Goal: Task Accomplishment & Management: Contribute content

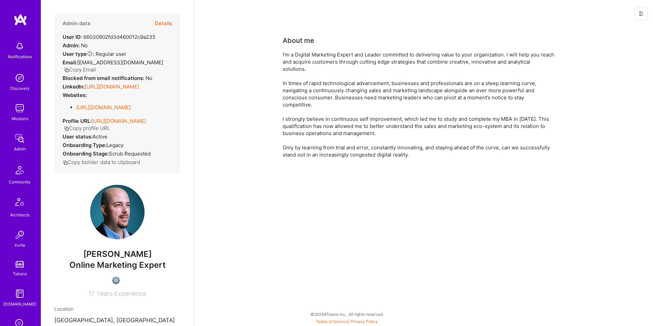
scroll to position [265, 0]
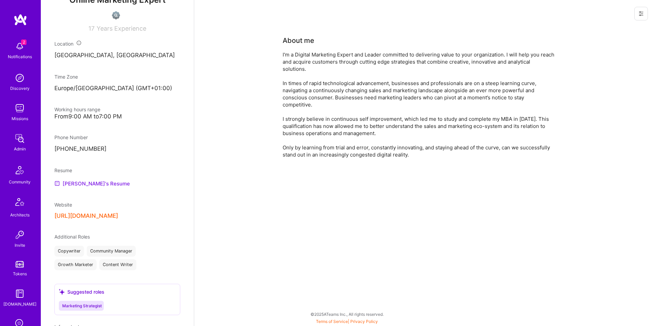
click at [100, 187] on link "[PERSON_NAME]'s Resume" at bounding box center [92, 183] width 76 height 8
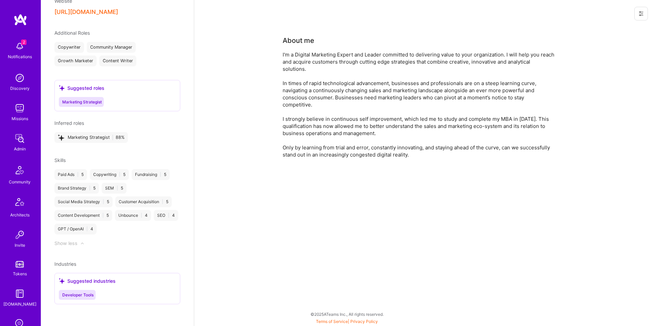
scroll to position [0, 0]
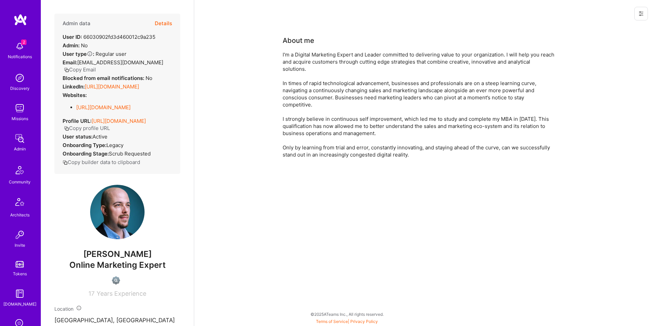
click at [138, 85] on link "[URL][DOMAIN_NAME]" at bounding box center [112, 86] width 54 height 6
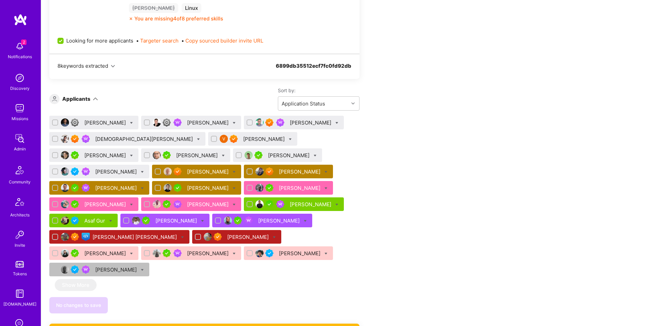
scroll to position [472, 0]
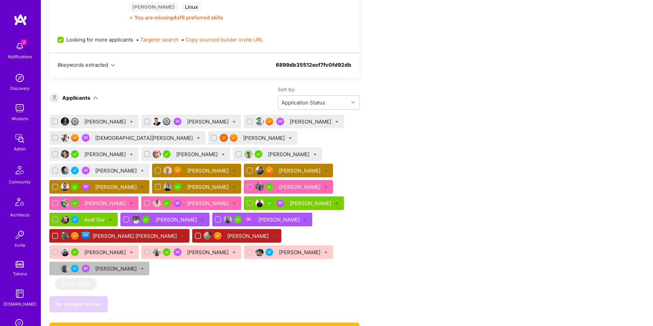
click at [187, 171] on div "Eugene Koshelev" at bounding box center [208, 170] width 43 height 7
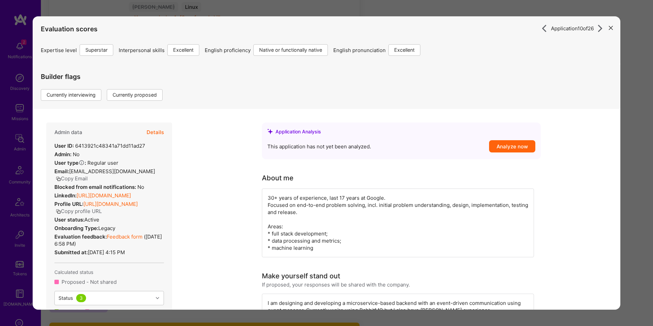
click at [151, 131] on button "Details" at bounding box center [155, 132] width 17 height 20
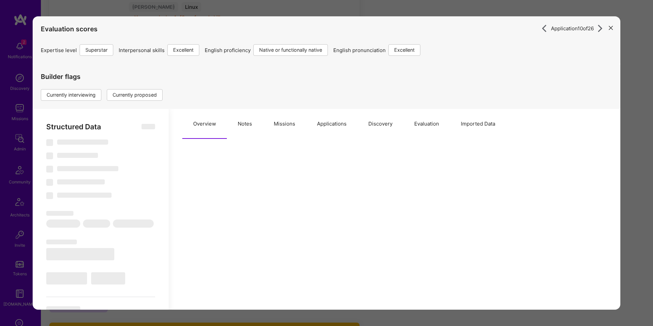
click at [241, 126] on button "Notes" at bounding box center [245, 124] width 36 height 30
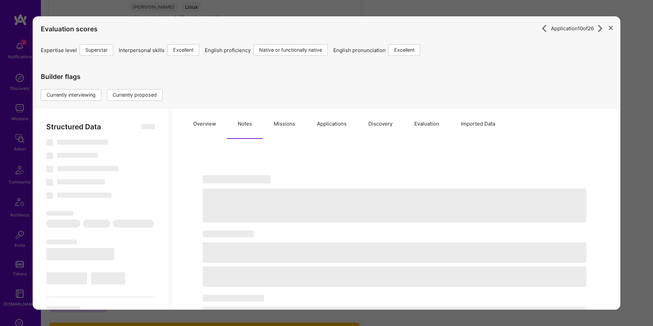
select select "Right Now"
select select "7"
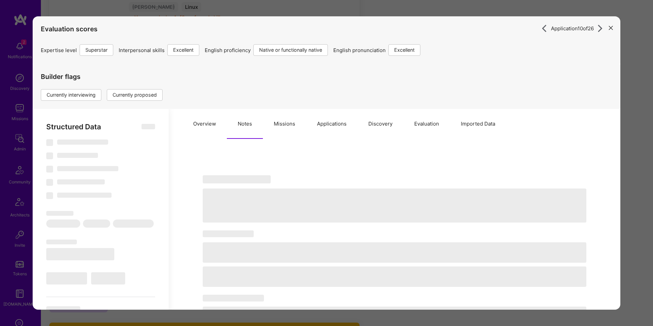
select select "US"
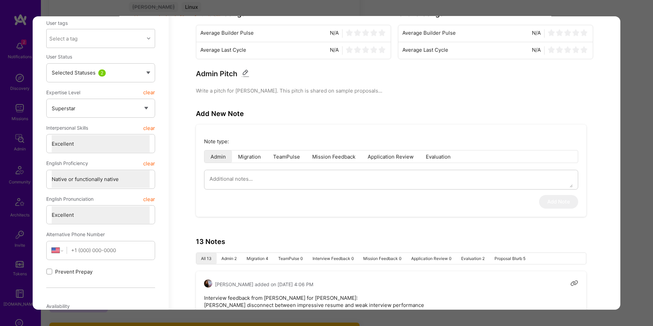
scroll to position [177, 0]
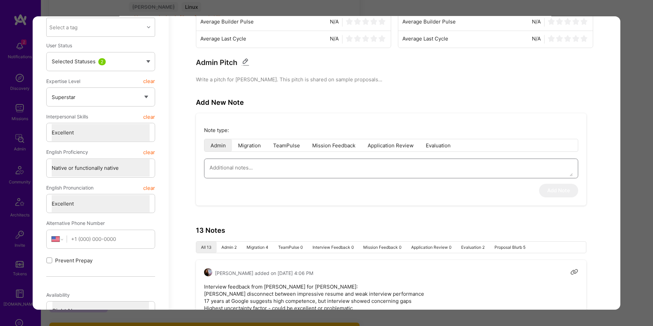
drag, startPoint x: 309, startPoint y: 174, endPoint x: 305, endPoint y: 165, distance: 9.6
click at [309, 174] on textarea "modal" at bounding box center [391, 167] width 363 height 17
click at [305, 166] on textarea "To enrich screen reader interactions, please activate Accessibility in Grammarl…" at bounding box center [391, 167] width 363 height 17
click at [305, 170] on textarea "To enrich screen reader interactions, please activate Accessibility in Grammarl…" at bounding box center [391, 167] width 363 height 17
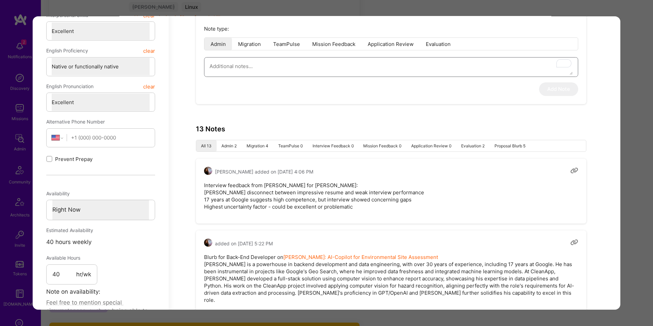
scroll to position [237, 0]
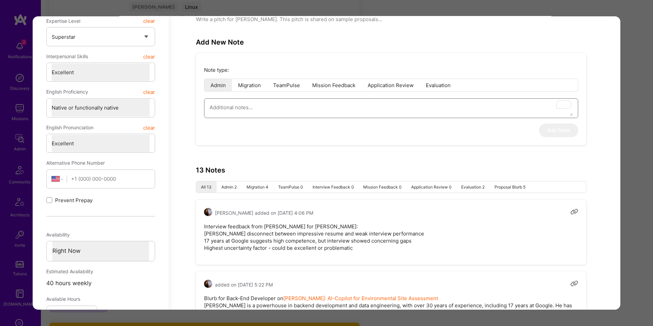
click at [318, 113] on textarea "To enrich screen reader interactions, please activate Accessibility in Grammarl…" at bounding box center [391, 107] width 363 height 17
type textarea "I"
type textarea "x"
type textarea "In"
type textarea "x"
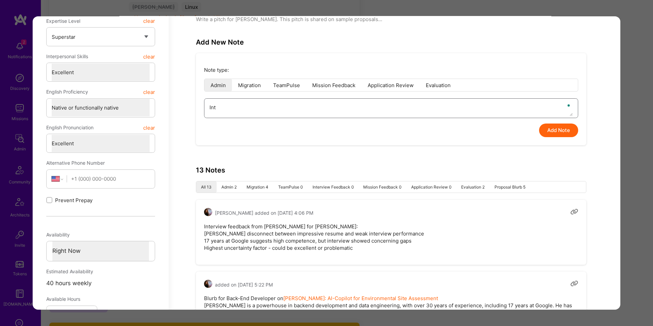
type textarea "Inte"
type textarea "x"
type textarea "Inter"
type textarea "x"
type textarea "Interv"
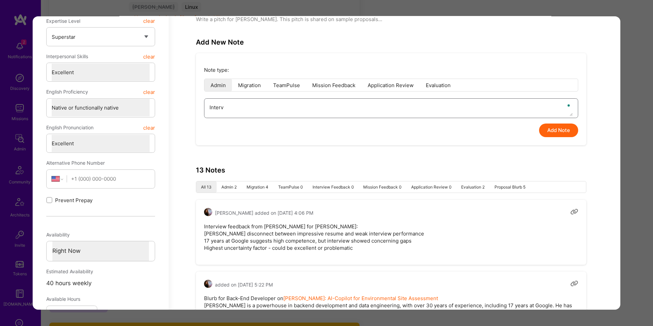
type textarea "x"
type textarea "Intervi"
type textarea "x"
type textarea "Interview"
type textarea "x"
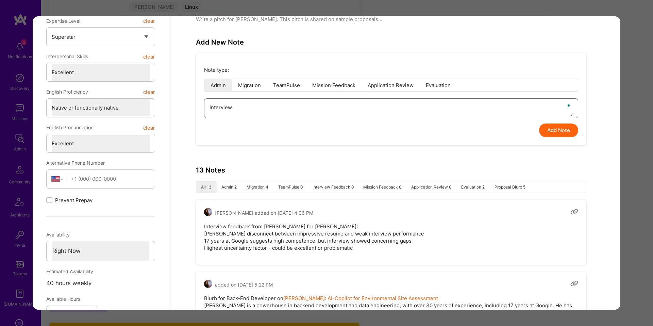
type textarea "Interview"
type textarea "x"
type textarea "Interview f"
type textarea "x"
type textarea "Interview fe"
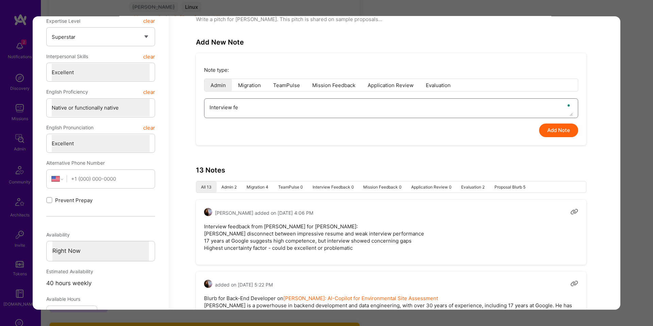
type textarea "x"
type textarea "Interview fee"
type textarea "x"
type textarea "Interview feed"
type textarea "x"
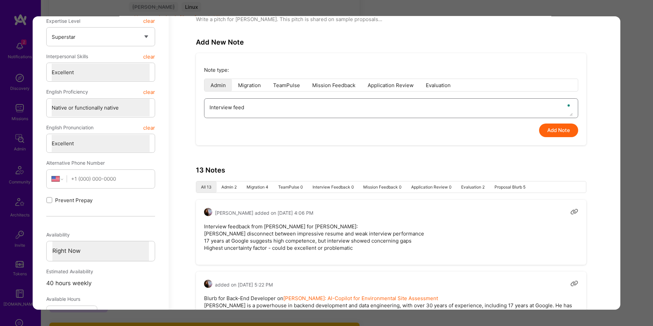
type textarea "Interview feedb"
type textarea "x"
type textarea "Interview feedba"
type textarea "x"
type textarea "Interview feedbac"
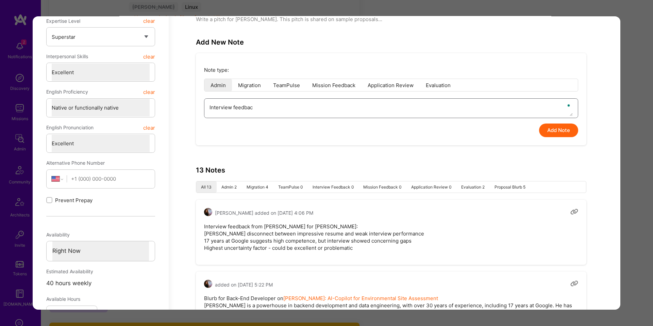
type textarea "x"
type textarea "Interview feedback"
type textarea "x"
type textarea "Interview feedback"
type textarea "x"
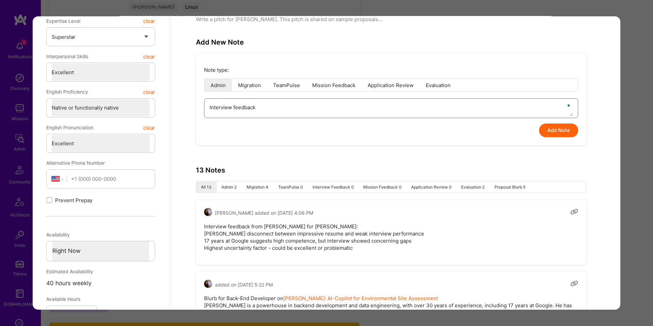
type textarea "Interview feedback f"
type textarea "x"
type textarea "Interview feedback fr"
type textarea "x"
type textarea "Interview feedback fro"
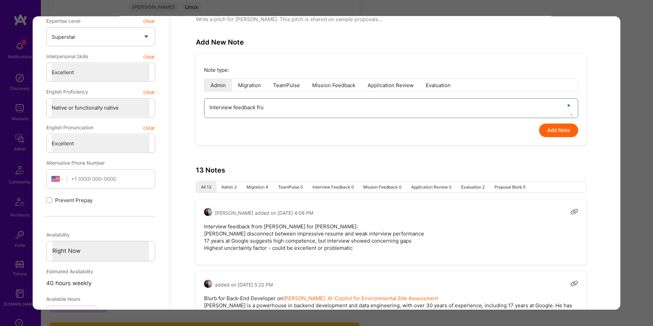
type textarea "x"
type textarea "Interview feedback from"
type textarea "x"
type textarea "Interview feedback from on"
type textarea "x"
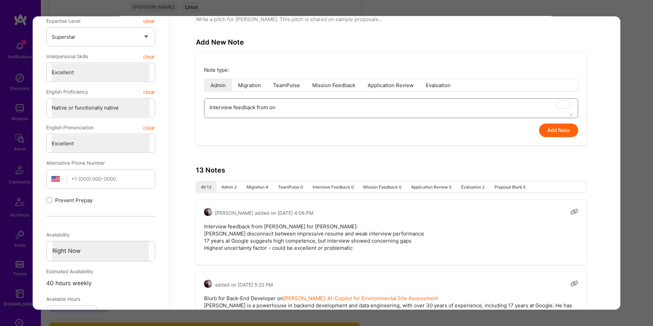
type textarea "Interview feedback from one"
type textarea "x"
type textarea "Interview feedback from one"
type textarea "x"
type textarea "Interview feedback from O"
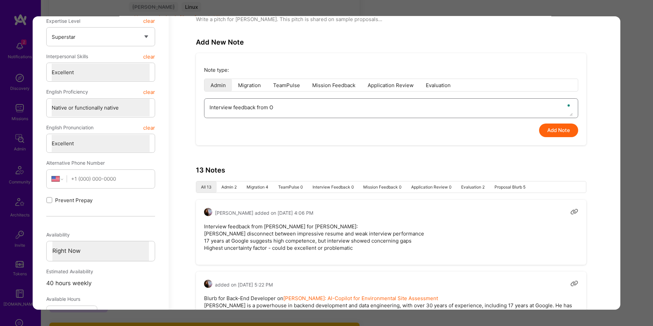
type textarea "x"
type textarea "Interview feedback from On"
type textarea "x"
type textarea "Interview feedback from One"
type textarea "x"
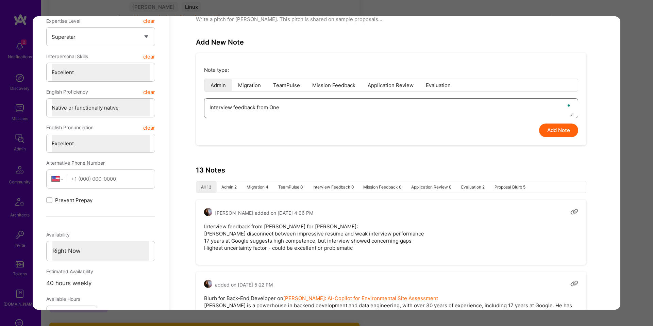
type textarea "Interview feedback from OneL"
type textarea "x"
type textarea "Interview feedback from OneLa"
type textarea "x"
type textarea "Interview feedback from OneLay"
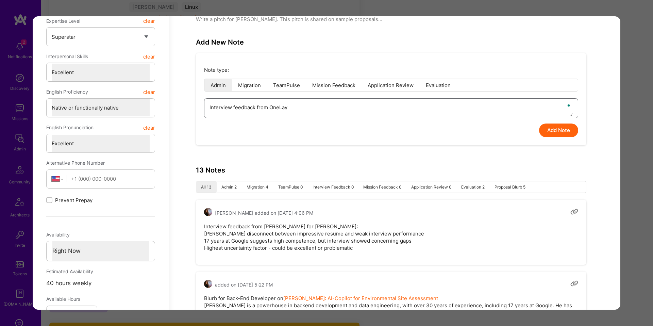
type textarea "x"
type textarea "Interview feedback from OneLaye"
type textarea "x"
type textarea "Interview feedback from OneLayer"
type textarea "x"
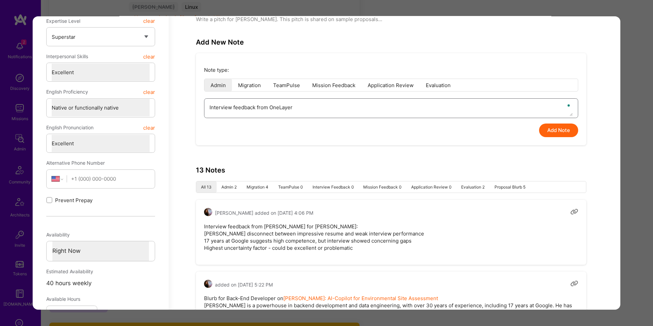
type textarea "Interview feedback from OneLayer:"
type textarea "x"
type textarea "Interview feedback from OneLayer:"
paste textarea "Rejected by client after 2nd interview. Feedback: did not demonstrate sufficien…"
type textarea "x"
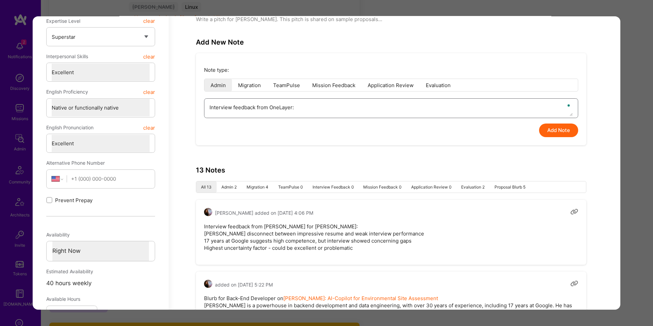
type textarea "Interview feedback from OneLayer: Rejected by client after 2nd interview. Feedb…"
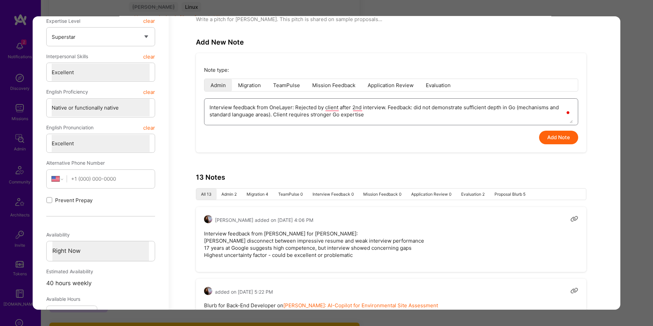
click at [294, 106] on textarea "Interview feedback from OneLayer: Rejected by client after 2nd interview. Feedb…" at bounding box center [391, 111] width 363 height 24
type textarea "x"
type textarea "Interview feedback from OneLayer Rejected by client after 2nd interview. Feedba…"
type textarea "x"
type textarea "Interview feedback from OneLayer - Rejected by client after 2nd interview. Feed…"
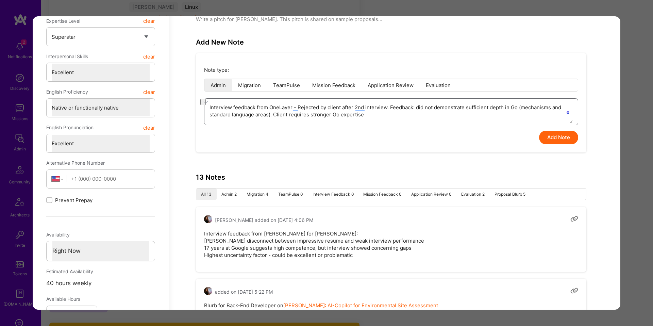
type textarea "x"
type textarea "Interview feedback from OneLayer - Rejected after 2nd interview.: did not demon…"
type textarea "x"
type textarea "Interview feedback from OneLayer - Rejected after 2nd interview: did not demons…"
type textarea "x"
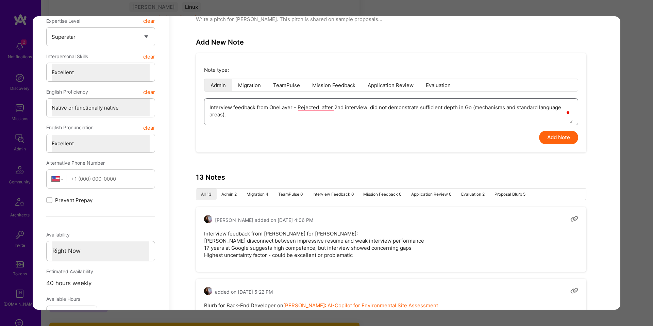
type textarea "Interview feedback from OneLayer - Rejected after 2nd interview: did not demons…"
click at [476, 138] on div "Note type: Admin Migration TeamPulse Mission Feedback Application Review Evalua…" at bounding box center [391, 102] width 391 height 99
click at [564, 141] on button "Add Note" at bounding box center [558, 138] width 39 height 14
type textarea "x"
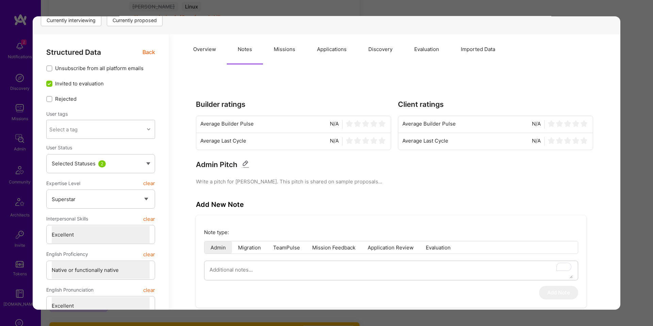
scroll to position [0, 0]
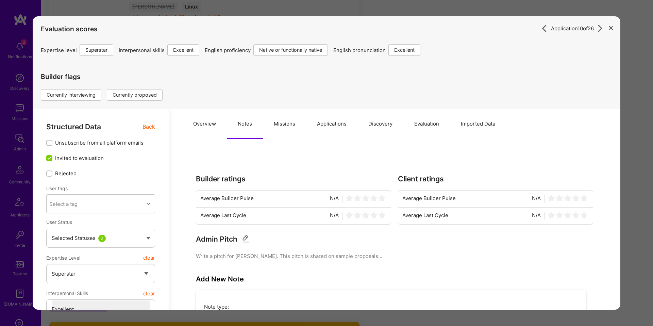
click at [151, 127] on span "Back" at bounding box center [149, 126] width 13 height 9
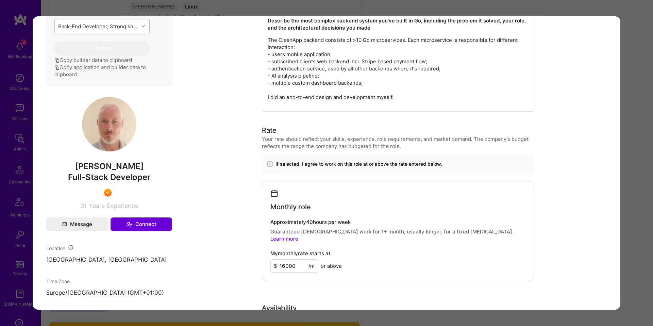
scroll to position [425, 0]
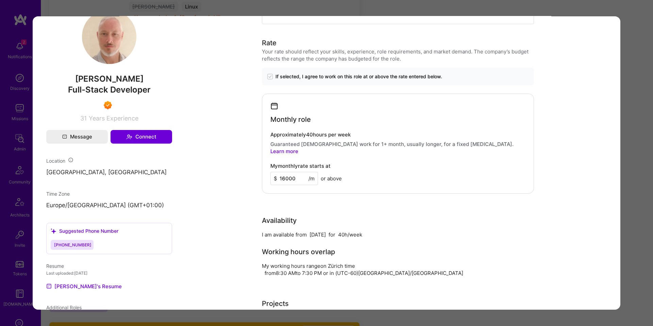
click at [109, 84] on span "Eugene Koshelev" at bounding box center [109, 79] width 126 height 10
copy span "Eugene Koshelev"
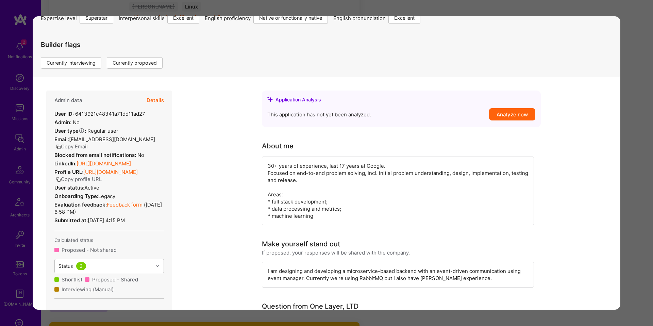
scroll to position [7, 0]
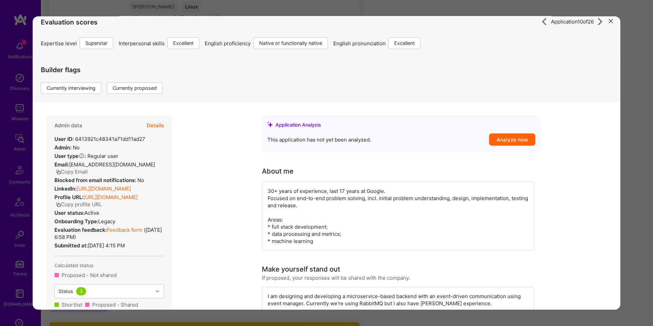
click at [161, 128] on button "Details" at bounding box center [155, 126] width 17 height 20
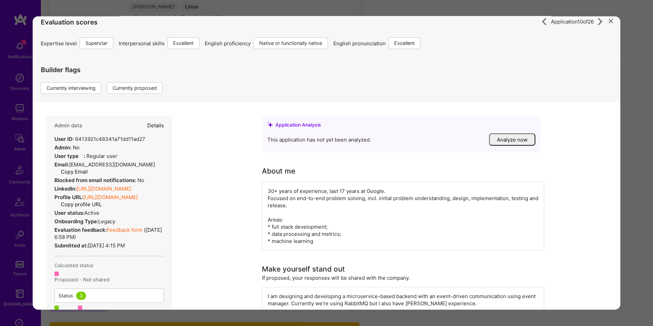
type textarea "x"
select select "7"
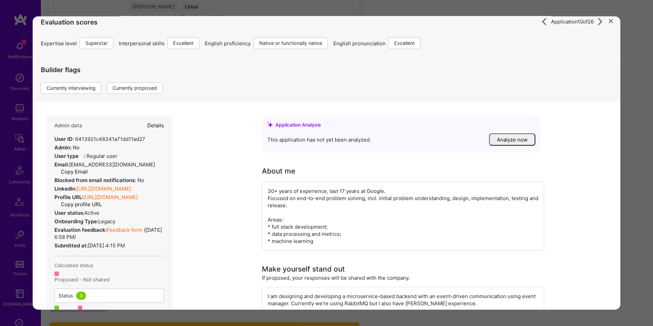
select select "US"
select select "Right Now"
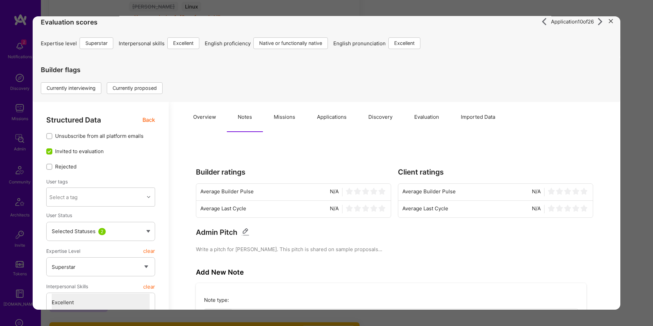
click at [443, 122] on button "Evaluation" at bounding box center [427, 117] width 47 height 30
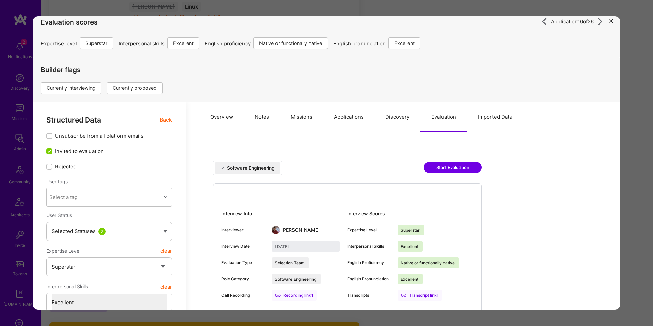
click at [265, 121] on button "Notes" at bounding box center [262, 117] width 36 height 30
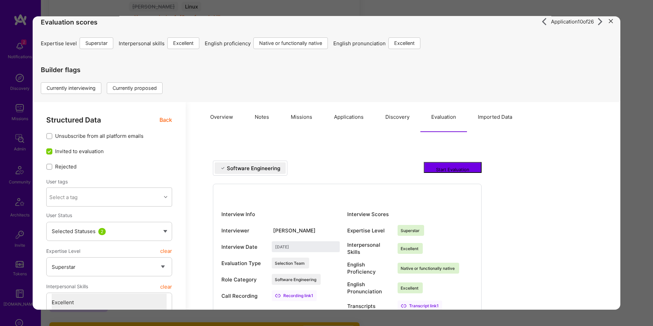
type textarea "x"
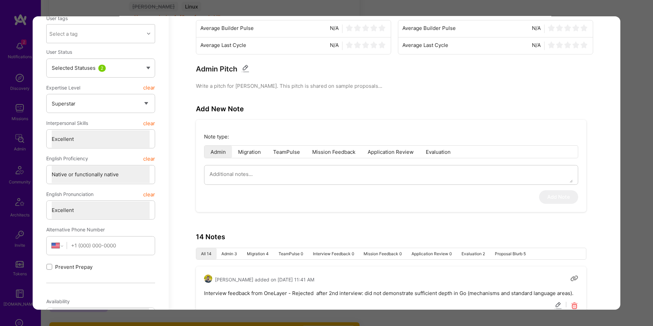
scroll to position [316, 0]
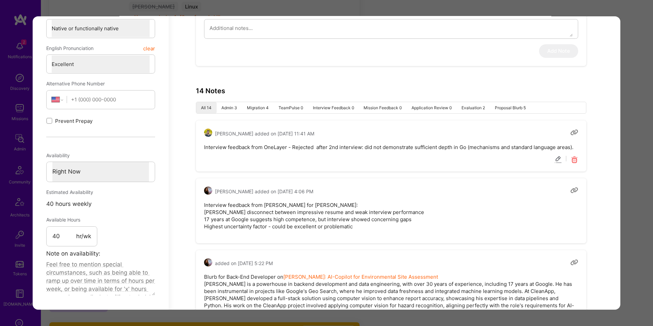
click at [369, 147] on pre "Interview feedback from OneLayer - Rejected after 2nd interview: did not demons…" at bounding box center [391, 147] width 374 height 7
click at [464, 147] on pre "Interview feedback from OneLayer - Rejected after 2nd interview: did not demons…" at bounding box center [391, 147] width 374 height 7
click at [577, 149] on pre "Interview feedback from OneLayer - Rejected after 2nd interview: did not demons…" at bounding box center [391, 147] width 374 height 7
copy pre "did not demonstrate sufficient depth in Go (mechanisms and standard language ar…"
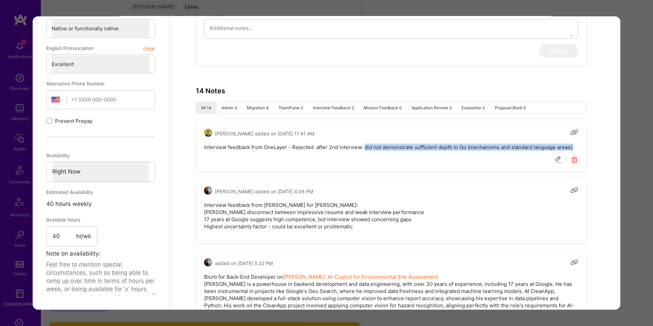
click at [256, 220] on pre "Interview feedback from Marcin Wyolt for Langan: Eugene Koshelev Major disconne…" at bounding box center [391, 215] width 374 height 29
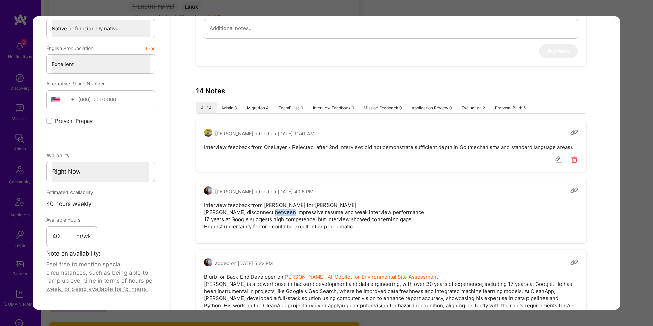
click at [257, 219] on pre "Interview feedback from Marcin Wyolt for Langan: Eugene Koshelev Major disconne…" at bounding box center [391, 215] width 374 height 29
copy pre "Major disconnect between impressive resume and weak interview performance"
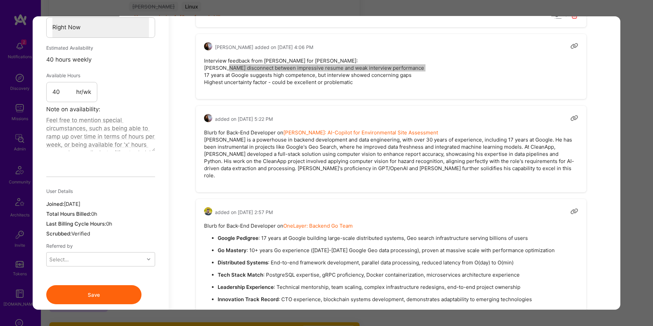
scroll to position [460, 0]
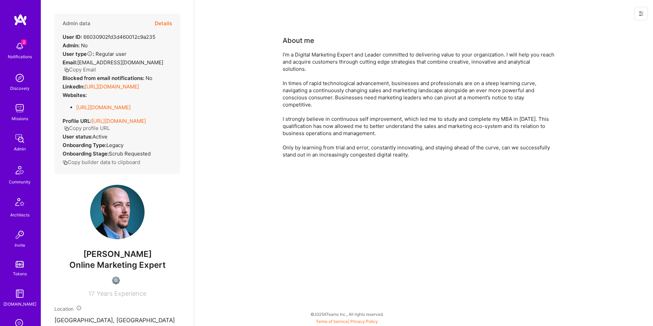
click at [136, 88] on link "[URL][DOMAIN_NAME]" at bounding box center [112, 86] width 54 height 6
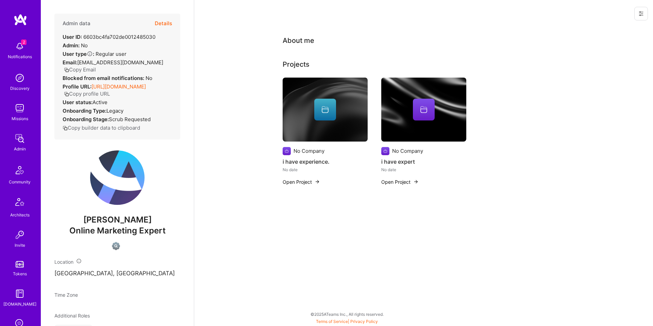
click at [306, 180] on button "Open Project" at bounding box center [301, 181] width 37 height 7
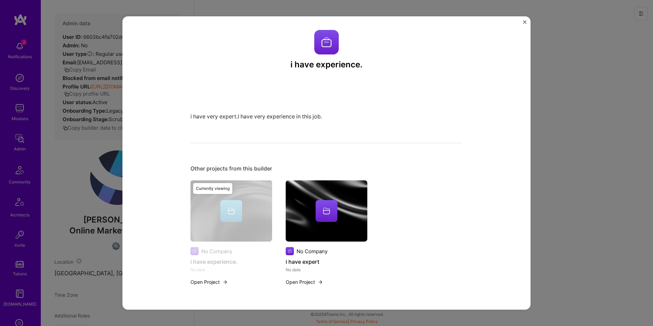
click at [545, 142] on div "i have experience. i have very expert.I have very experience in this job. Other…" at bounding box center [326, 163] width 653 height 326
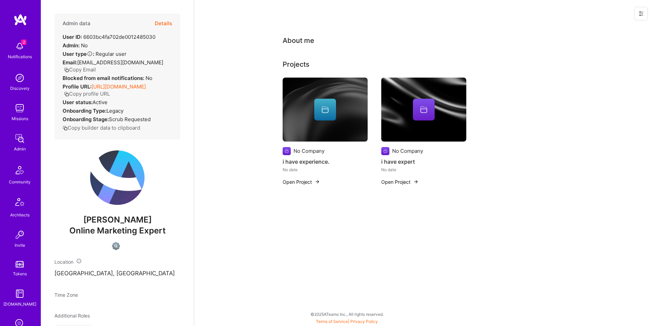
click at [402, 184] on button "Open Project" at bounding box center [399, 181] width 37 height 7
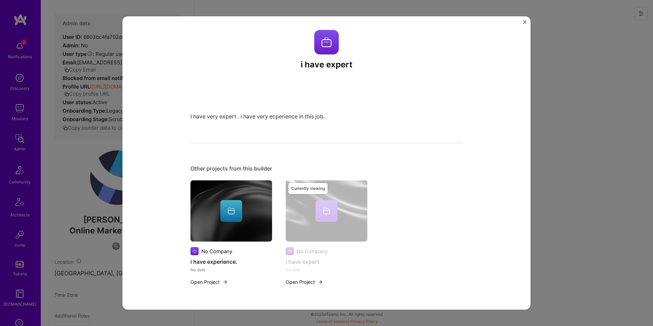
click at [553, 109] on div "i have expert I have very expert . i have very ecperience in this job. Other pr…" at bounding box center [326, 163] width 653 height 326
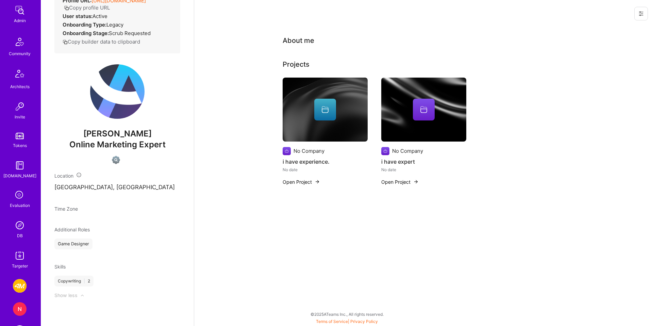
scroll to position [129, 0]
click at [23, 231] on link "DB" at bounding box center [20, 228] width 42 height 21
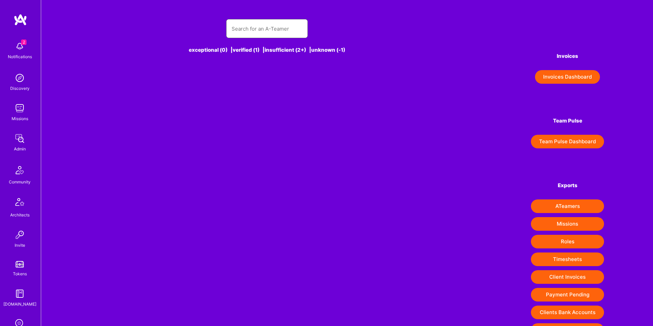
click at [284, 34] on input "text" at bounding box center [267, 28] width 71 height 17
type input "a"
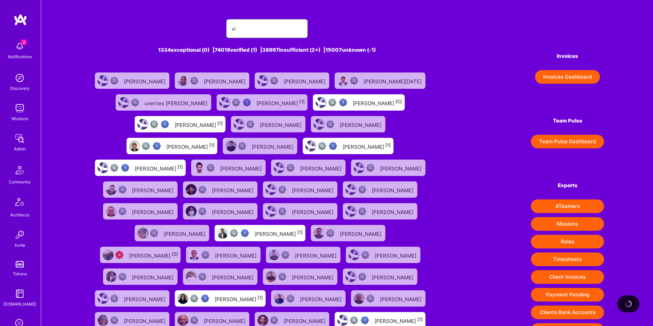
type input "v"
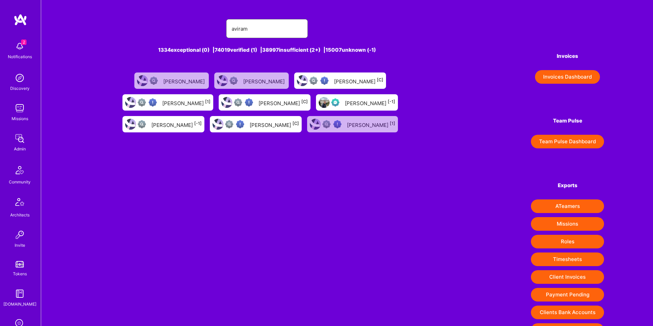
type input "aviram"
click at [163, 83] on div "Aviram Berg" at bounding box center [184, 80] width 43 height 9
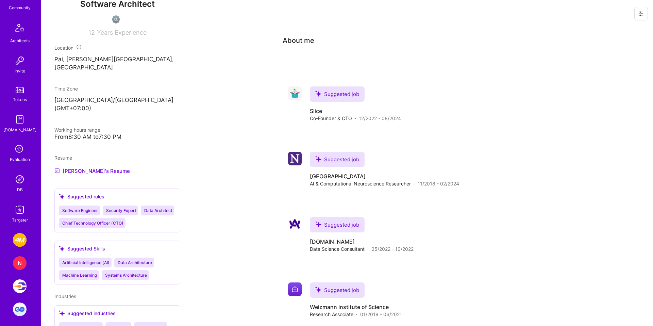
scroll to position [175, 0]
click at [17, 176] on img at bounding box center [20, 179] width 14 height 14
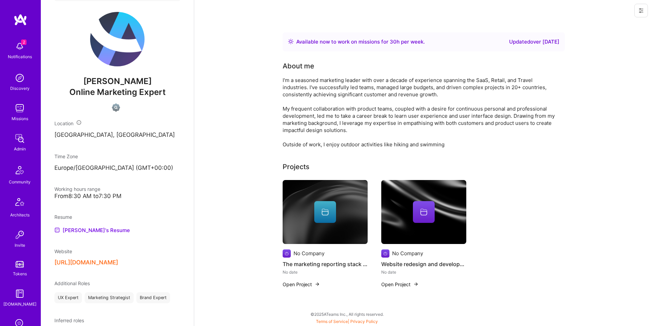
scroll to position [347, 0]
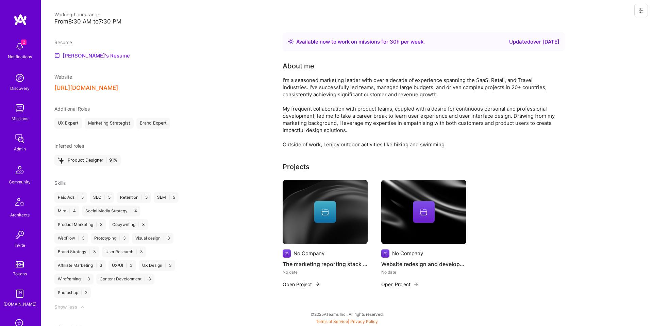
click at [89, 60] on link "Andrew's Resume" at bounding box center [92, 55] width 76 height 8
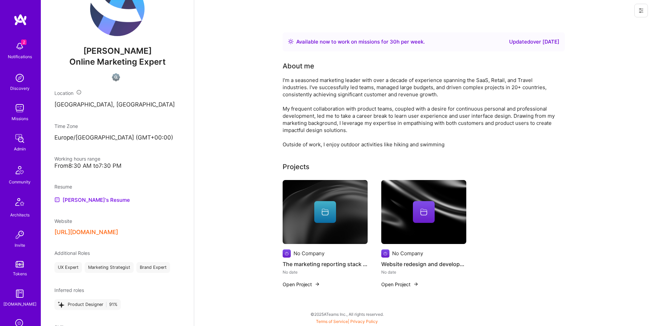
scroll to position [0, 0]
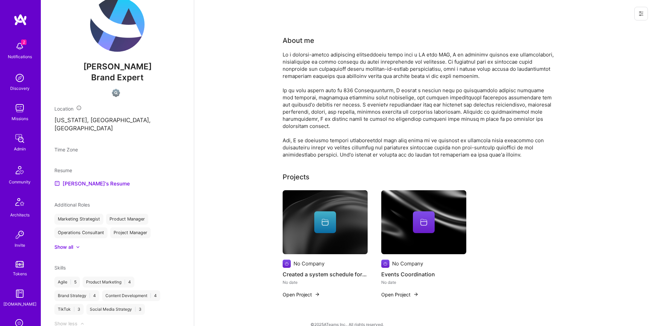
scroll to position [172, 0]
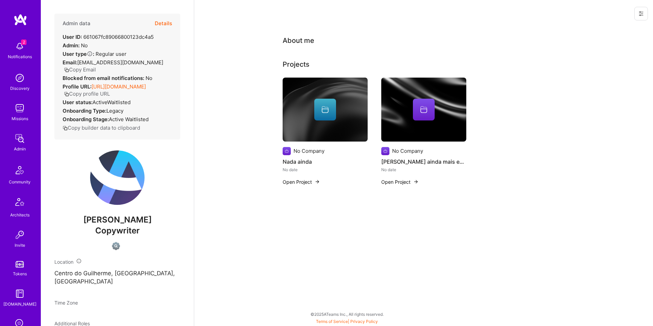
scroll to position [101, 0]
